Goal: Task Accomplishment & Management: Manage account settings

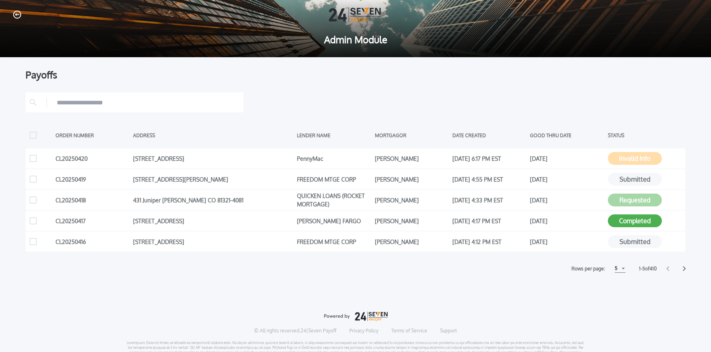
scroll to position [2, 0]
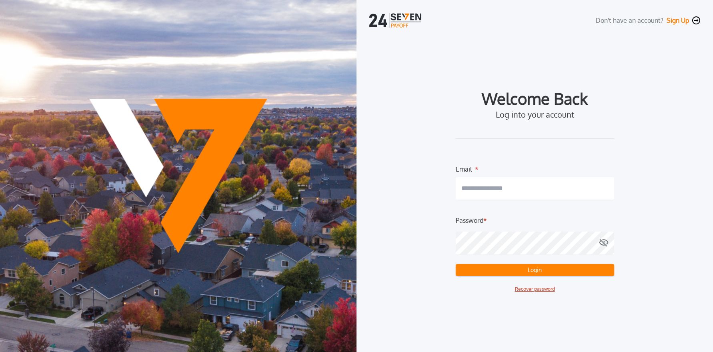
type input "**********"
click at [539, 271] on button "Login" at bounding box center [534, 270] width 158 height 12
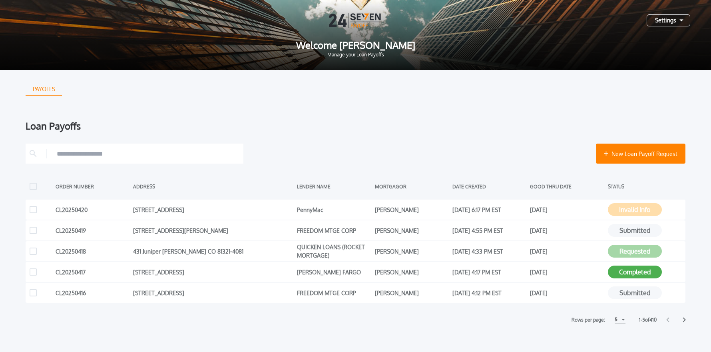
drag, startPoint x: 663, startPoint y: 21, endPoint x: 662, endPoint y: 27, distance: 6.1
click at [663, 21] on div "Settings" at bounding box center [669, 20] width 44 height 12
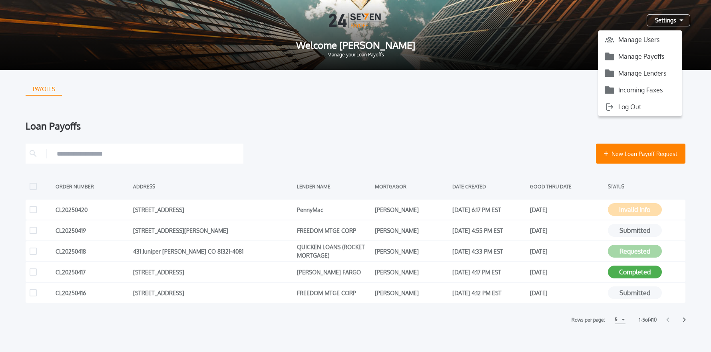
click at [651, 53] on button "Manage Payoffs" at bounding box center [641, 56] width 84 height 12
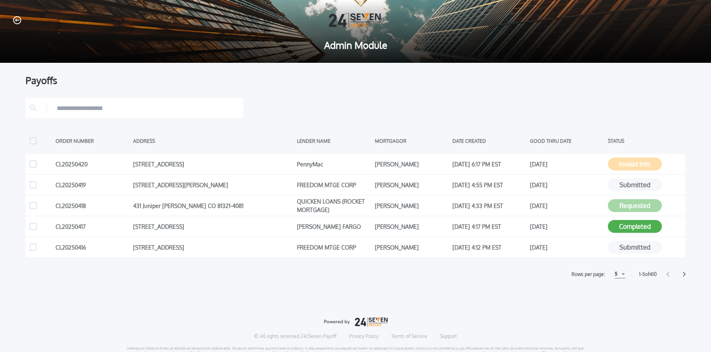
click at [619, 276] on div "5" at bounding box center [620, 274] width 11 height 8
click at [618, 303] on h1 "15" at bounding box center [620, 304] width 8 height 10
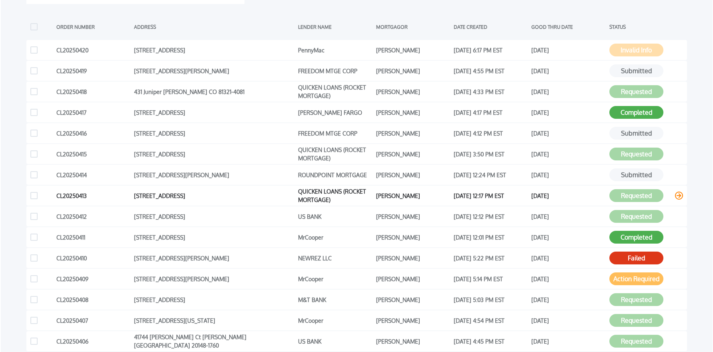
scroll to position [119, 0]
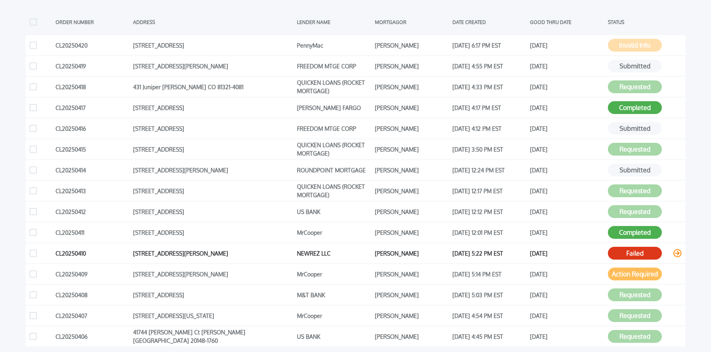
click at [678, 253] on icon at bounding box center [678, 253] width 8 height 8
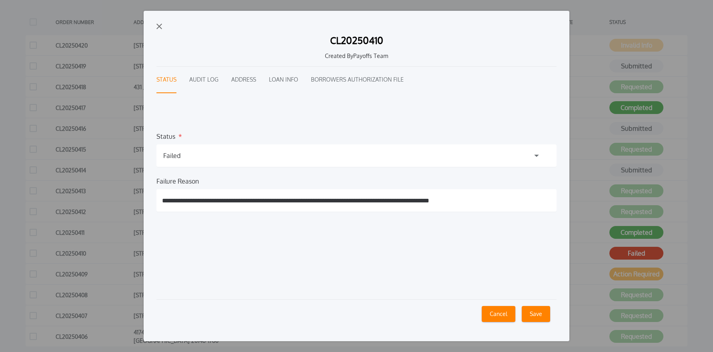
drag, startPoint x: 508, startPoint y: 203, endPoint x: 158, endPoint y: 198, distance: 349.9
click at [158, 198] on input "**********" at bounding box center [356, 200] width 400 height 22
click at [155, 26] on div "**********" at bounding box center [356, 176] width 425 height 330
click at [160, 28] on img "button" at bounding box center [159, 27] width 6 height 6
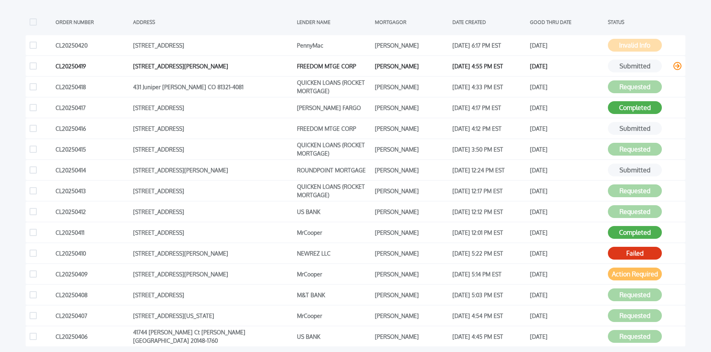
click at [678, 66] on icon at bounding box center [678, 66] width 8 height 8
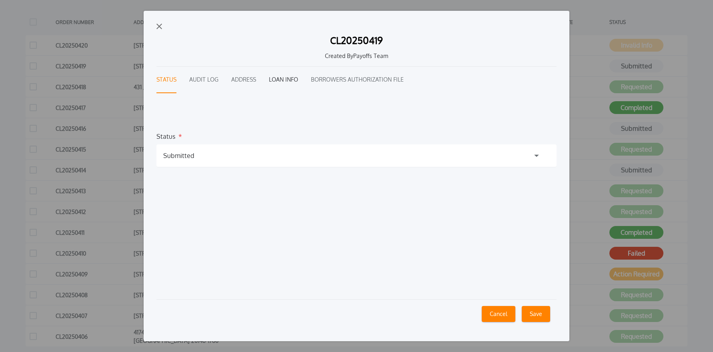
click at [279, 75] on button "Loan Info" at bounding box center [283, 80] width 29 height 26
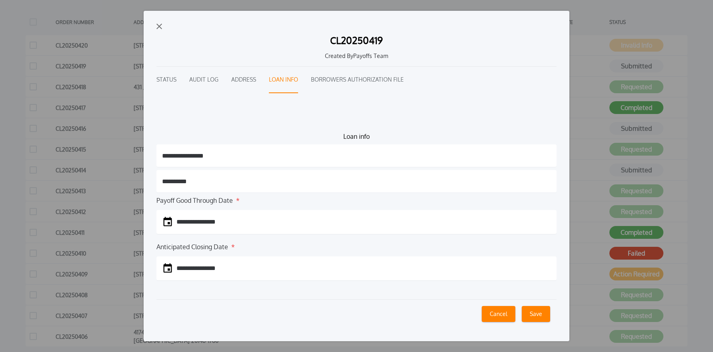
click at [158, 24] on img "button" at bounding box center [159, 27] width 6 height 6
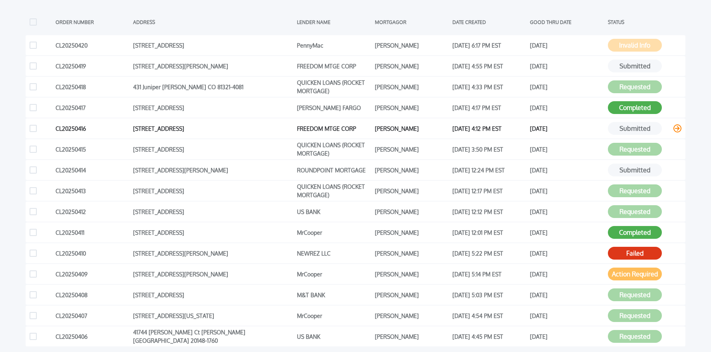
click at [677, 128] on icon at bounding box center [678, 128] width 8 height 8
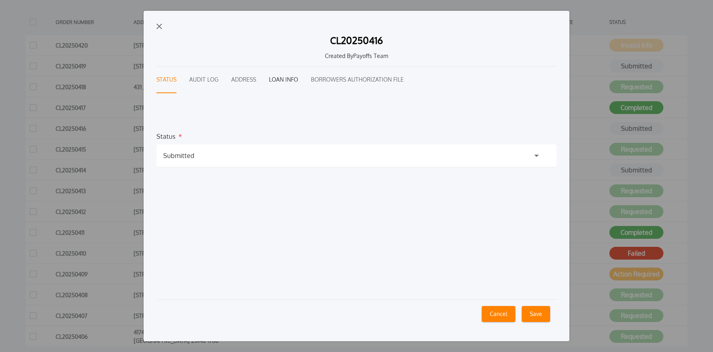
click at [279, 81] on button "Loan Info" at bounding box center [283, 80] width 29 height 26
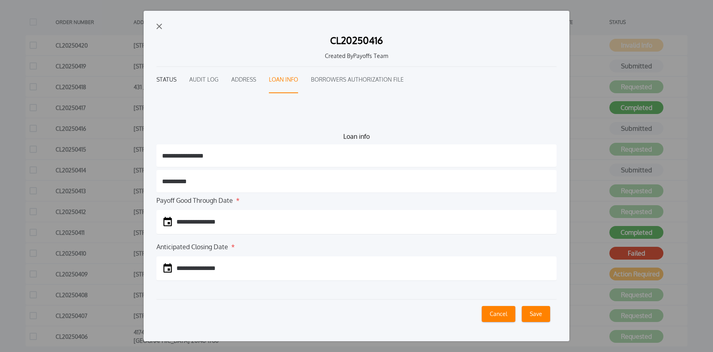
click at [168, 80] on button "Status" at bounding box center [166, 80] width 20 height 26
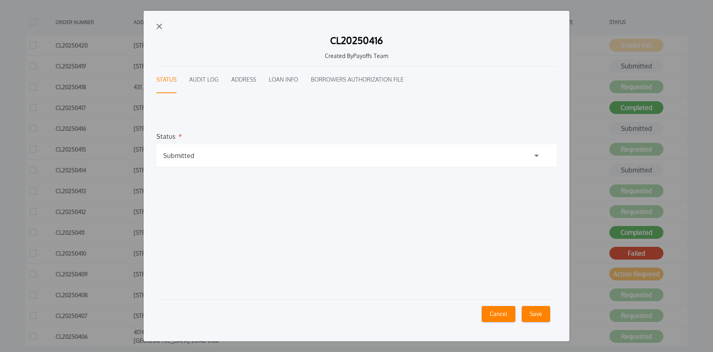
click at [189, 158] on div "Submitted" at bounding box center [178, 156] width 31 height 10
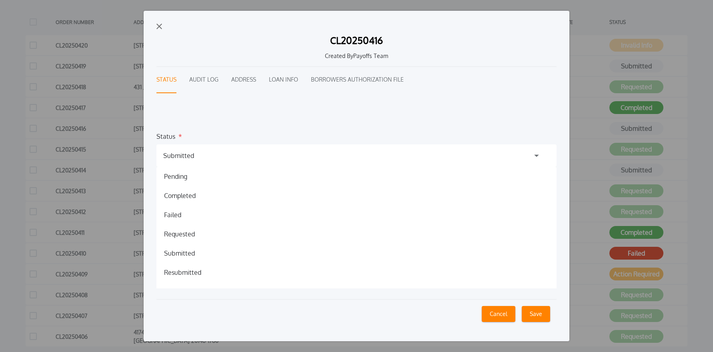
click at [181, 216] on h1 "Failed" at bounding box center [173, 215] width 30 height 10
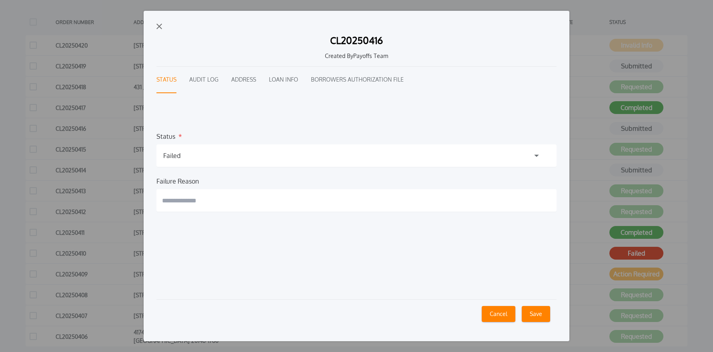
click at [211, 202] on input "text" at bounding box center [356, 200] width 400 height 22
paste input "**********"
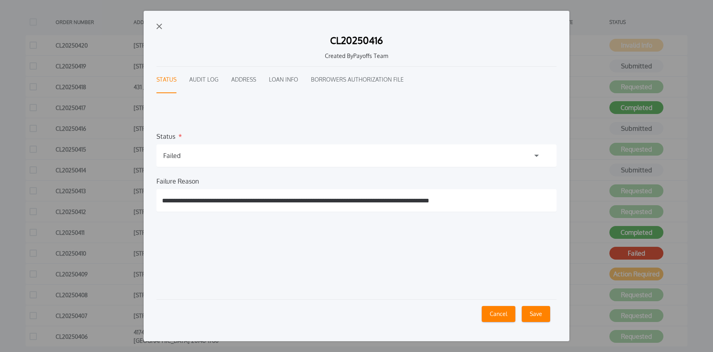
type input "**********"
click at [539, 313] on button "Save" at bounding box center [535, 314] width 28 height 16
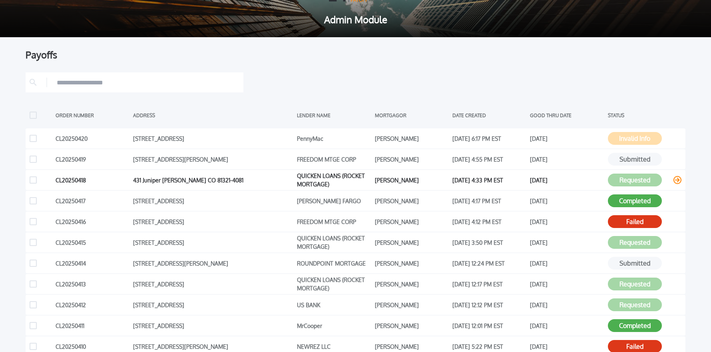
scroll to position [0, 0]
